Goal: Obtain resource: Download file/media

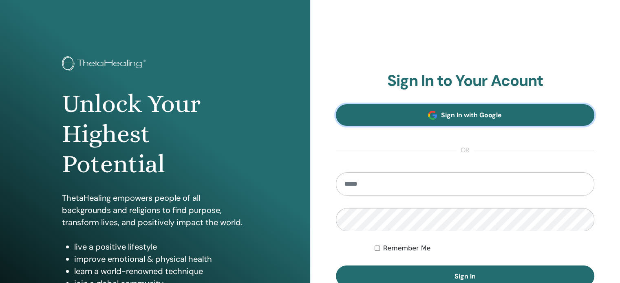
click at [444, 116] on span "Sign In with Google" at bounding box center [471, 115] width 61 height 9
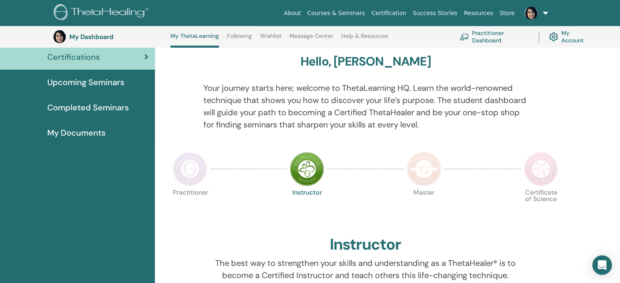
scroll to position [64, 0]
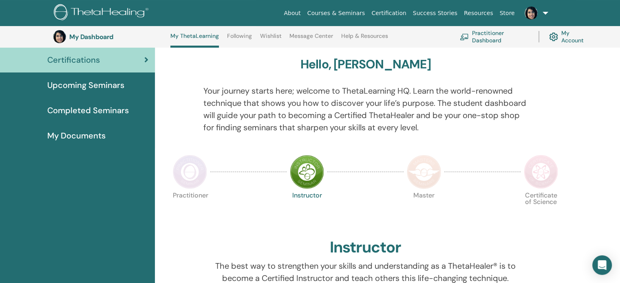
click at [492, 44] on link "Practitioner Dashboard" at bounding box center [494, 37] width 69 height 18
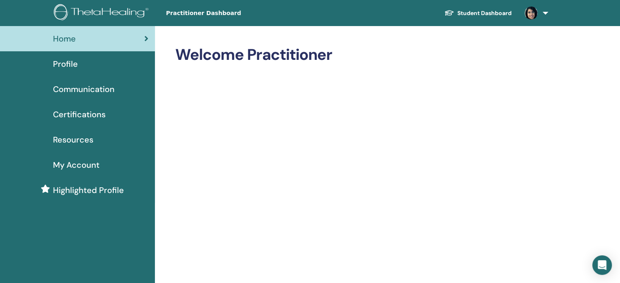
click at [503, 11] on link "Student Dashboard" at bounding box center [478, 13] width 80 height 15
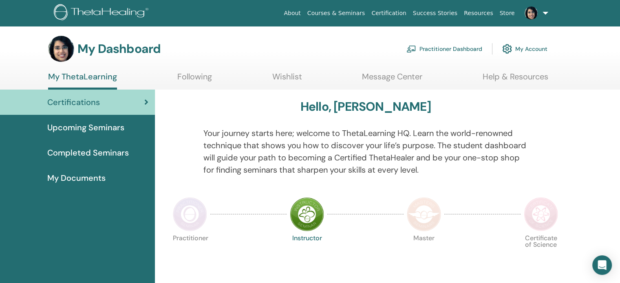
click at [523, 49] on link "My Account" at bounding box center [524, 49] width 45 height 18
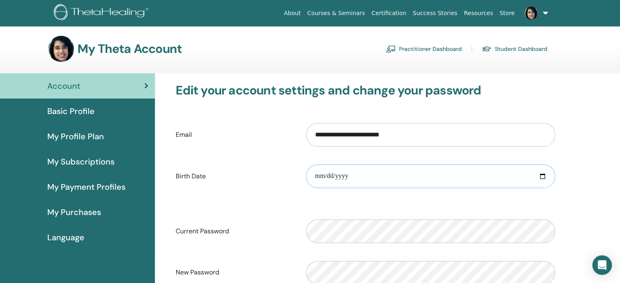
click at [344, 181] on input "date" at bounding box center [430, 177] width 249 height 24
click at [547, 179] on input "date" at bounding box center [430, 177] width 249 height 24
click at [543, 177] on input "date" at bounding box center [430, 177] width 249 height 24
click at [620, 114] on div "**********" at bounding box center [387, 266] width 465 height 386
click at [406, 17] on link "Certification" at bounding box center [388, 13] width 41 height 15
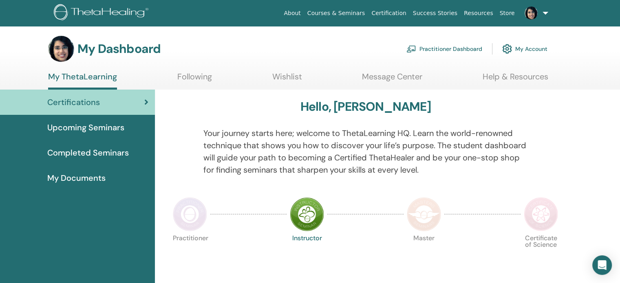
click at [94, 174] on span "My Documents" at bounding box center [76, 178] width 58 height 12
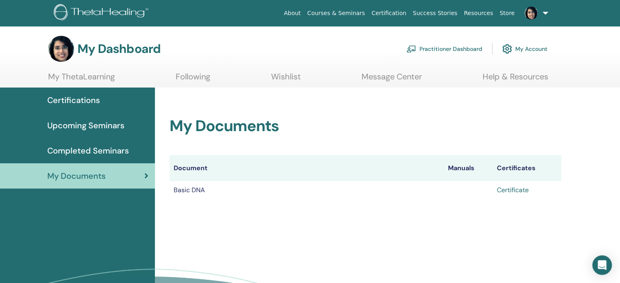
click at [513, 189] on link "Certificate" at bounding box center [513, 190] width 32 height 9
click at [596, 265] on div "Open Intercom Messenger" at bounding box center [602, 266] width 22 height 22
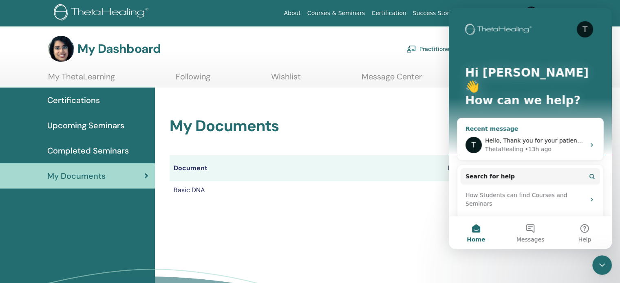
click at [542, 145] on div "• 13h ago" at bounding box center [538, 149] width 26 height 9
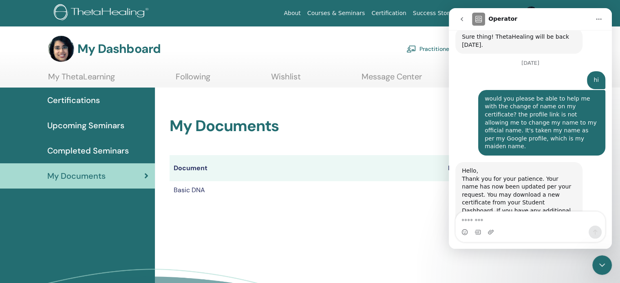
scroll to position [497, 0]
type textarea "**********"
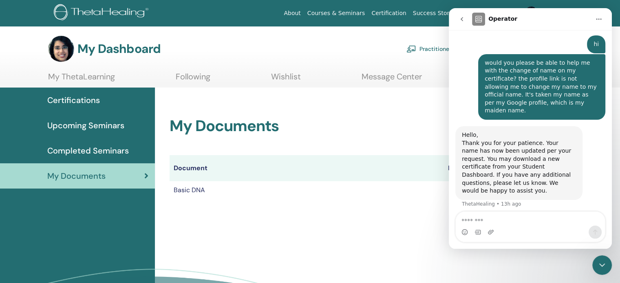
click at [222, 190] on td "Basic DNA" at bounding box center [307, 190] width 274 height 18
click at [603, 263] on icon "Close Intercom Messenger" at bounding box center [602, 265] width 10 height 10
